Goal: Find specific page/section: Find specific page/section

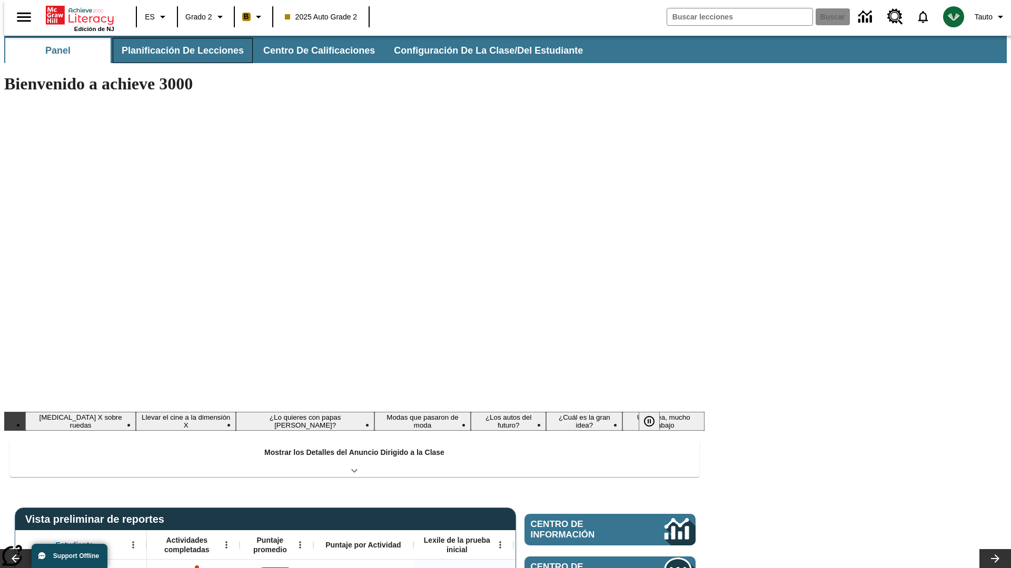
click at [176, 51] on button "Planificación de lecciones" at bounding box center [183, 50] width 140 height 25
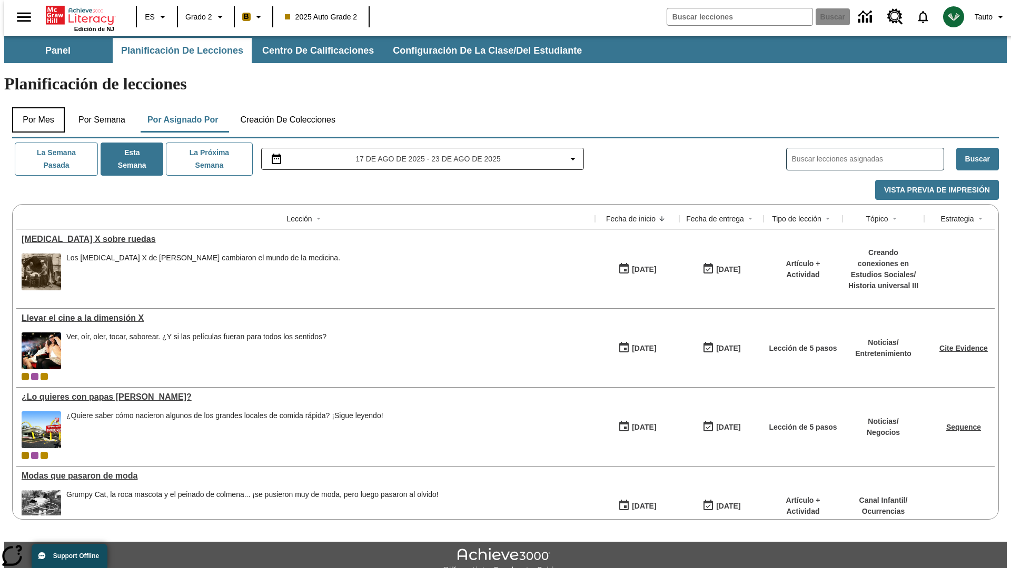
click at [34, 107] on button "Por mes" at bounding box center [38, 119] width 53 height 25
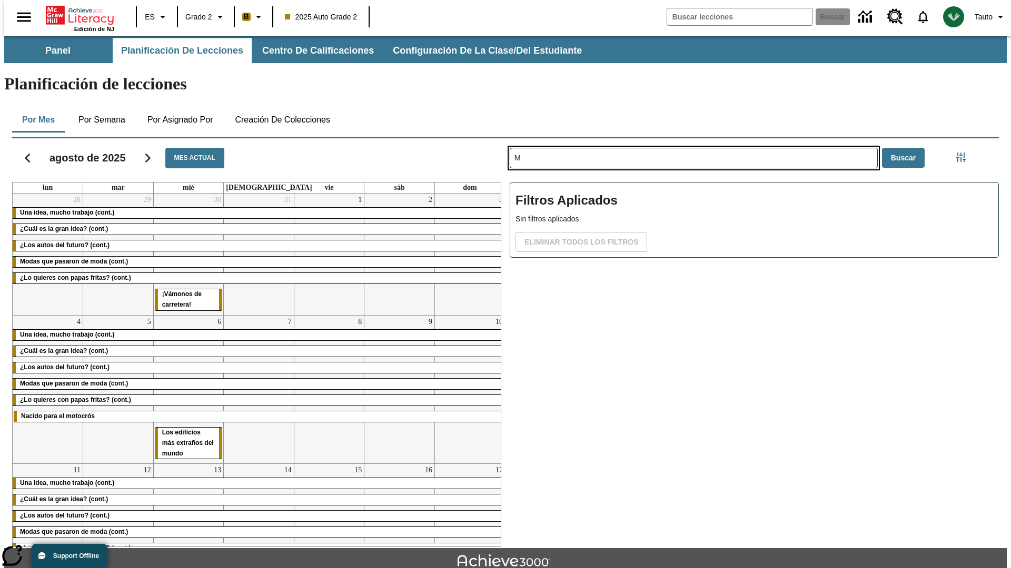
type input "M"
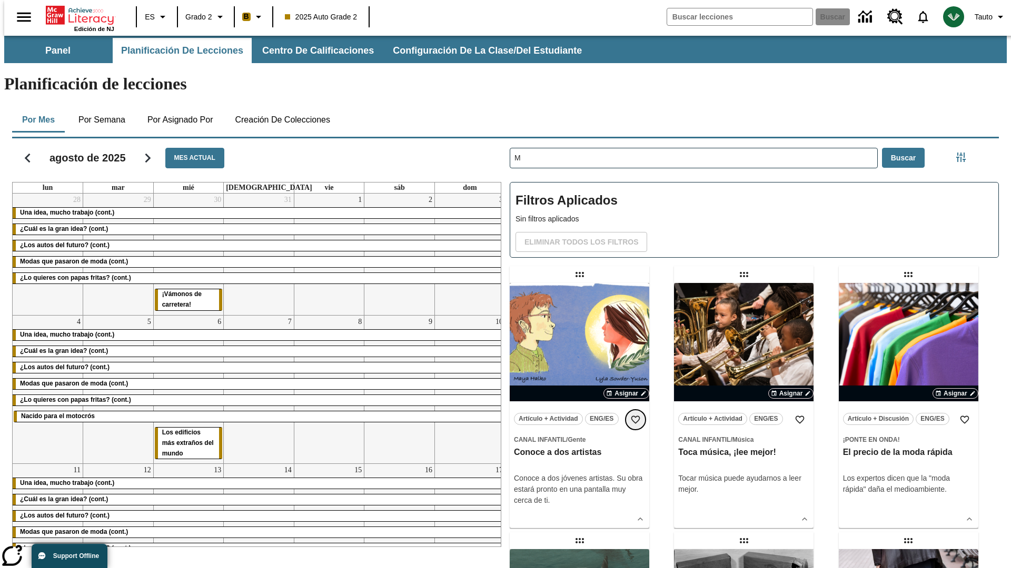
click at [635, 415] on icon "Añadir a mis Favoritas" at bounding box center [635, 420] width 11 height 11
click at [76, 14] on icon "Portada" at bounding box center [81, 15] width 70 height 21
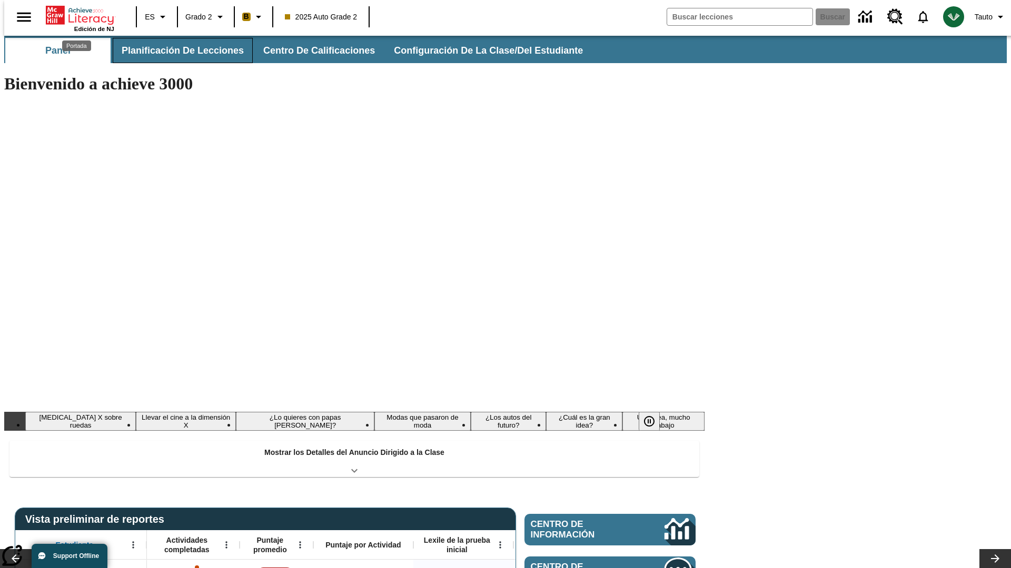
click at [176, 51] on button "Planificación de lecciones" at bounding box center [183, 50] width 140 height 25
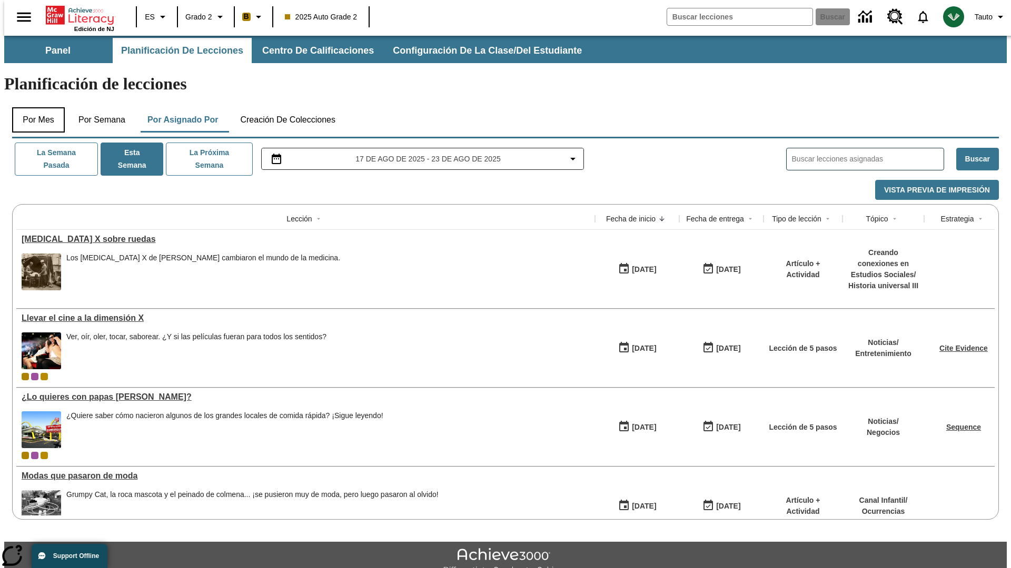
click at [34, 107] on button "Por mes" at bounding box center [38, 119] width 53 height 25
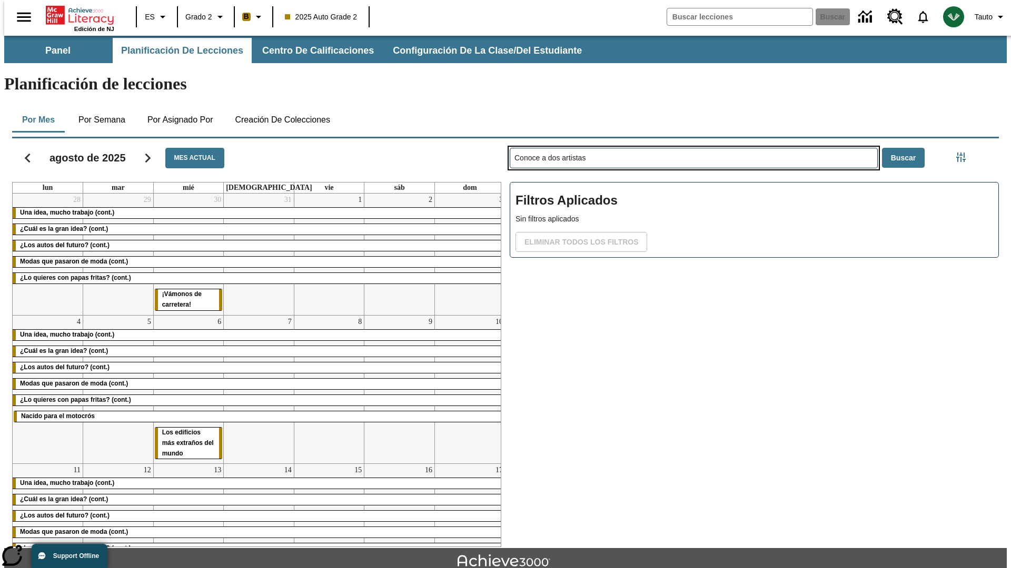
type input "Conoce a dos artistas"
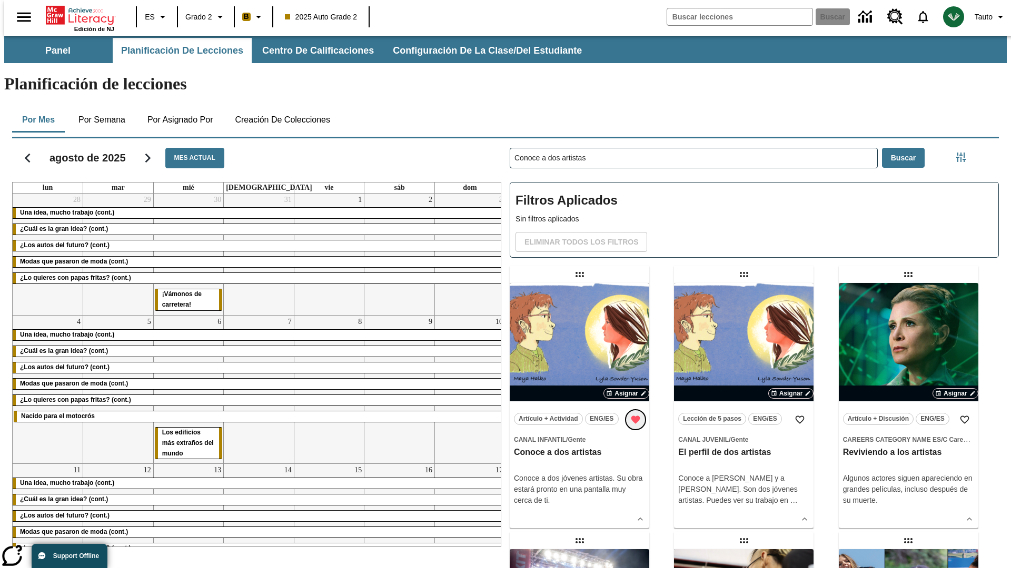
click at [635, 416] on icon "Remover de Favoritas" at bounding box center [635, 420] width 9 height 8
